Goal: Contribute content

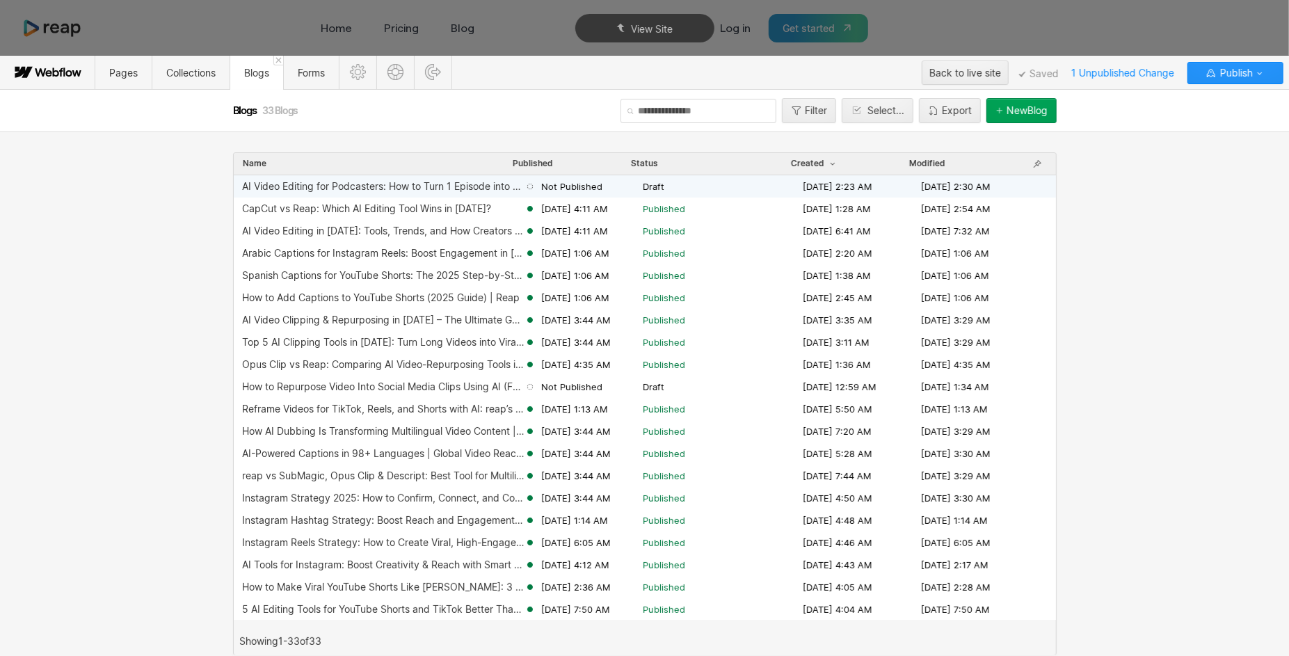
click at [387, 184] on div "AI Video Editing for Podcasters: How to Turn 1 Episode into 10 Viral Clips" at bounding box center [383, 186] width 282 height 11
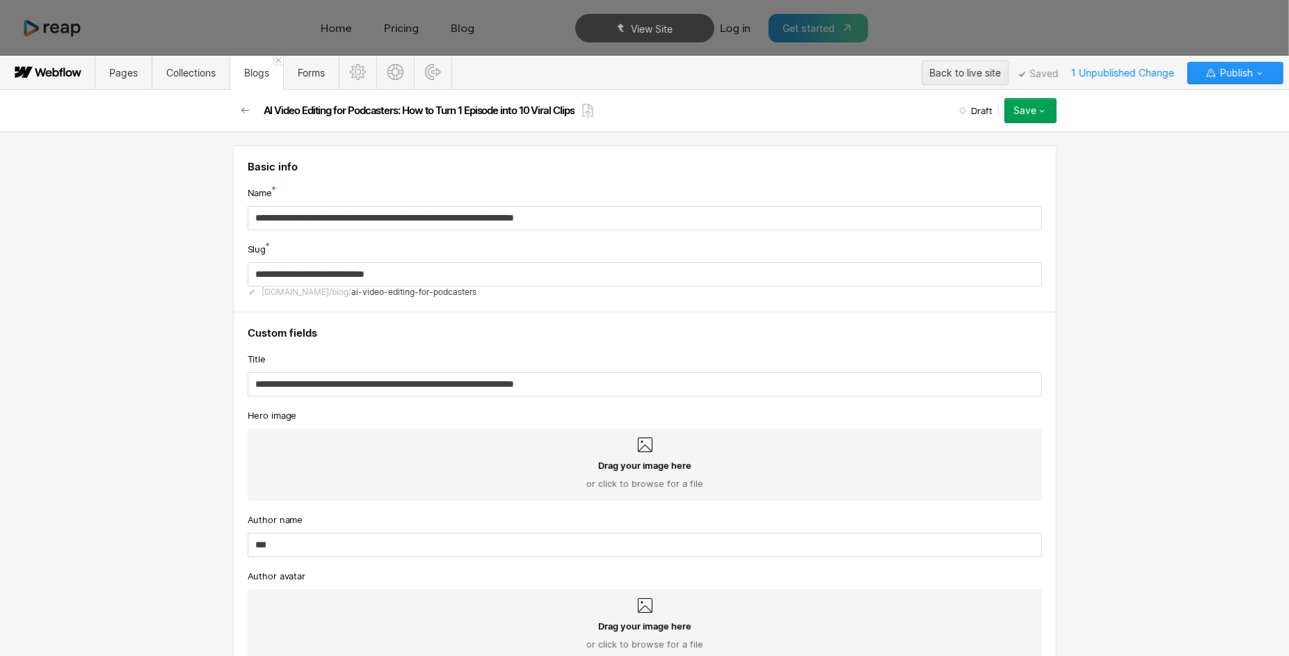
click at [630, 482] on span "or click to browse for a file" at bounding box center [644, 483] width 117 height 13
click at [0, 0] on input "Drag your image here or click to browse for a file" at bounding box center [0, 0] width 0 height 0
click at [641, 442] on icon at bounding box center [645, 445] width 17 height 17
click at [0, 0] on input "Drag your image here or click to browse for a file" at bounding box center [0, 0] width 0 height 0
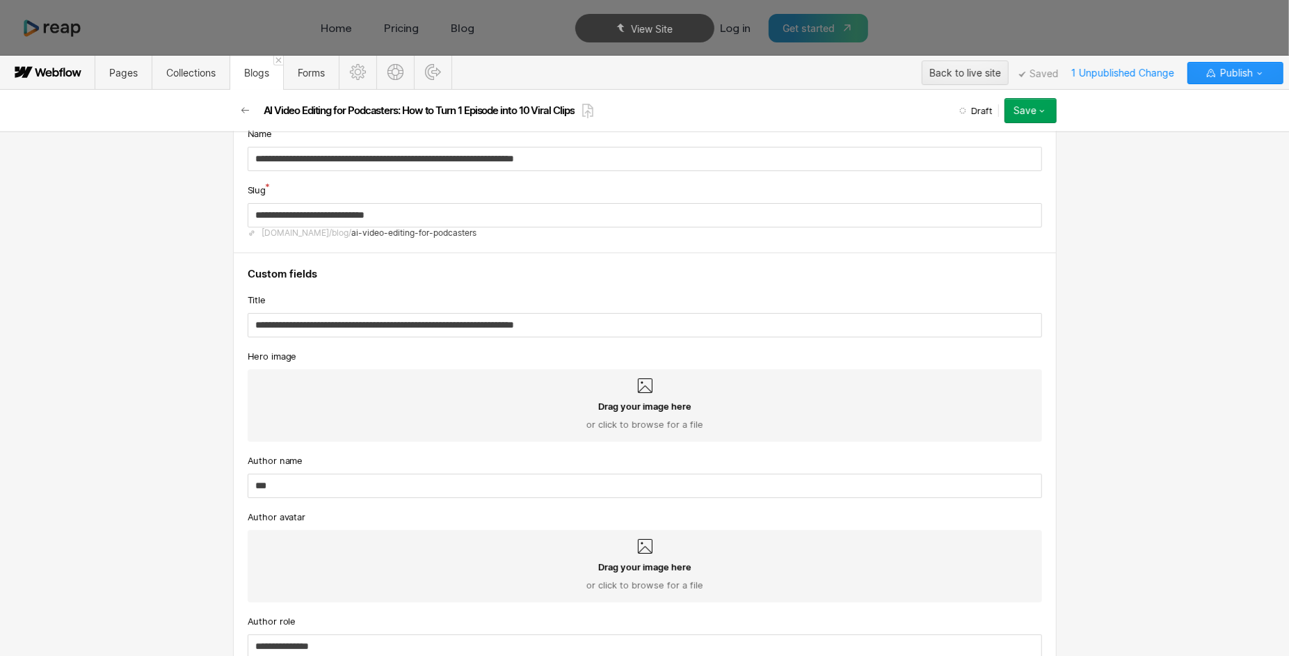
click at [688, 571] on div "Drag your image here or click to browse for a file" at bounding box center [645, 576] width 772 height 31
click at [0, 0] on input "Drag your image here or click to browse for a file" at bounding box center [0, 0] width 0 height 0
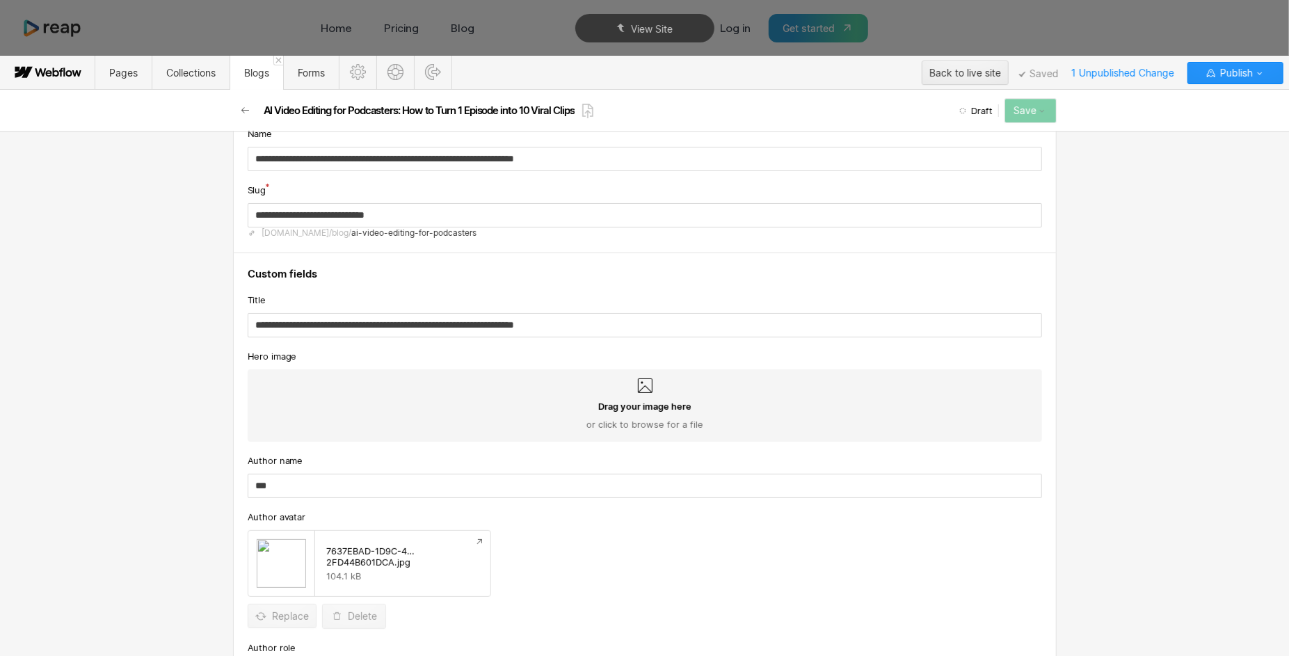
click at [533, 409] on div "Drag your image here or click to browse for a file" at bounding box center [645, 415] width 772 height 31
click at [0, 0] on input "Drag your image here or click to browse for a file" at bounding box center [0, 0] width 0 height 0
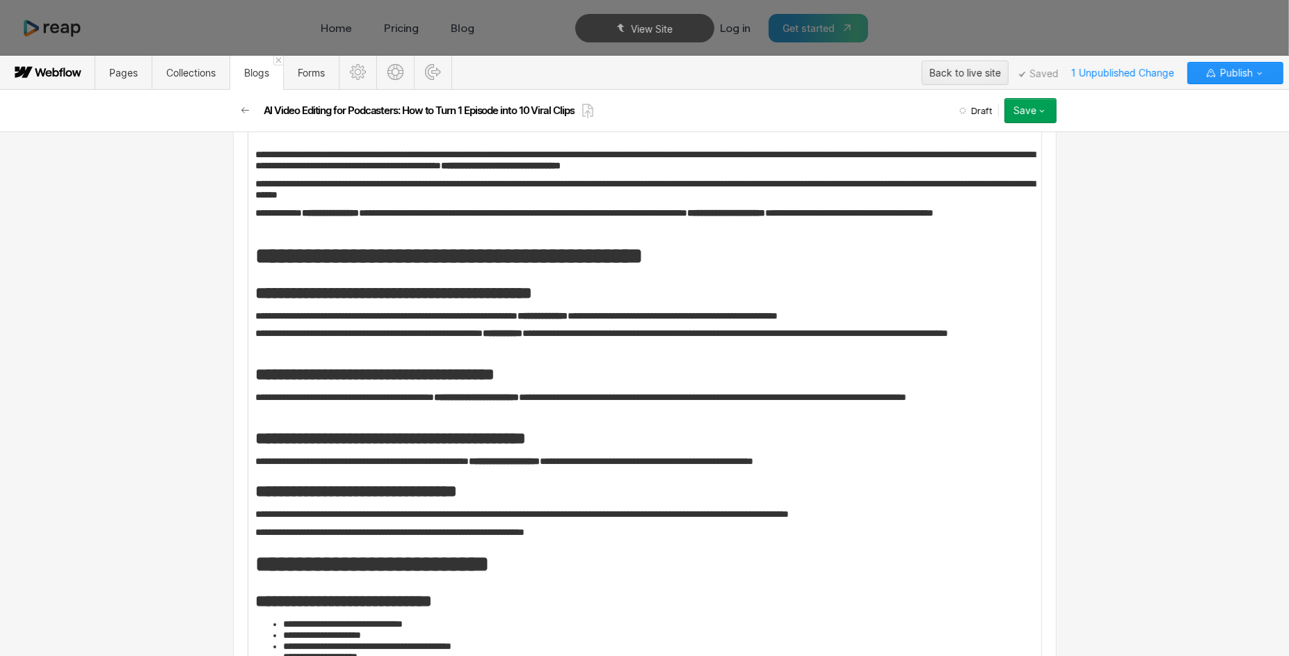
scroll to position [857, 0]
